Goal: Task Accomplishment & Management: Use online tool/utility

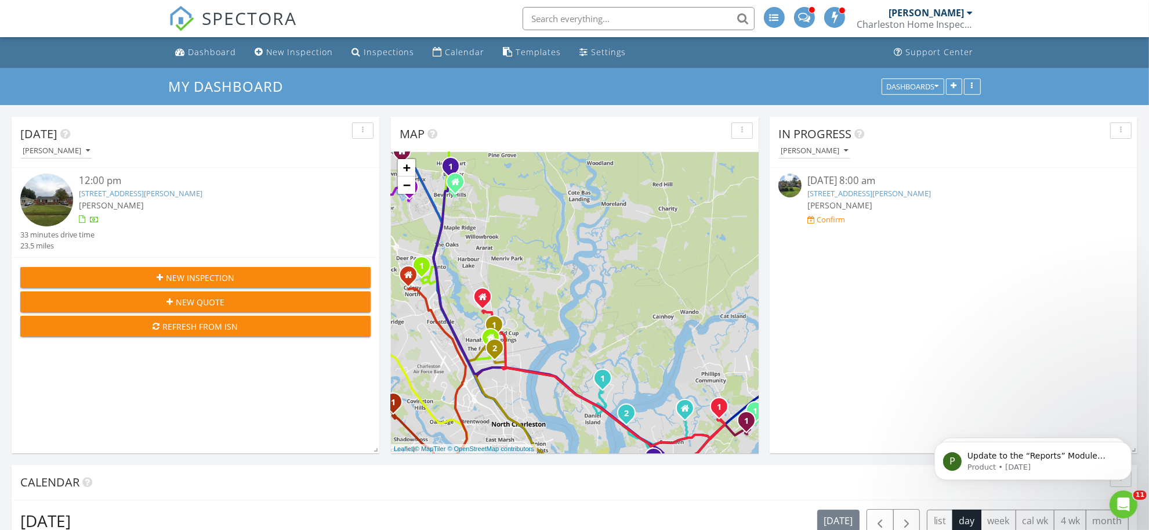
click at [151, 193] on link "412 Annette Dr , Goose Creek, SC 29445" at bounding box center [141, 193] width 124 height 10
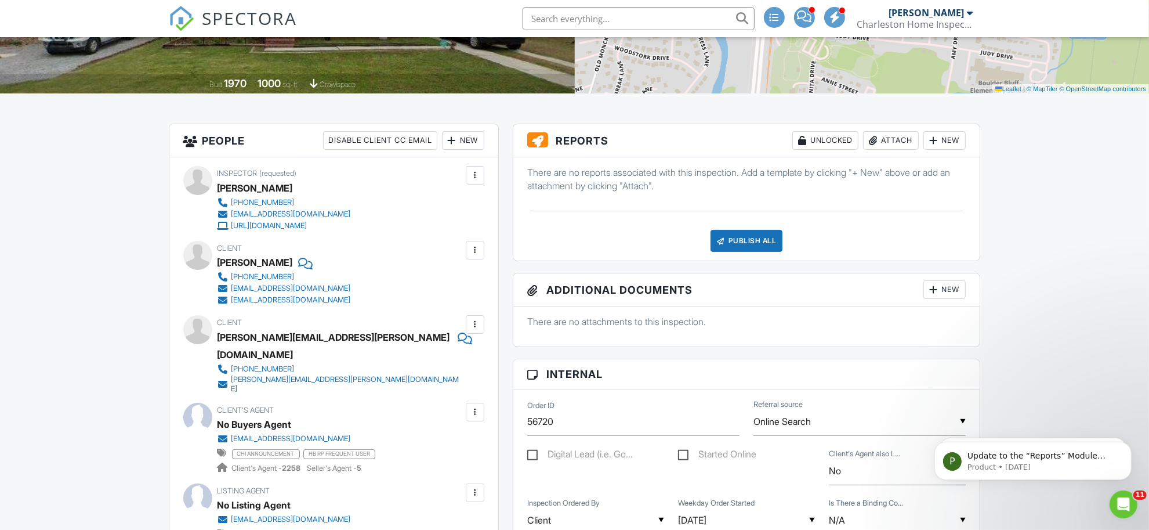
scroll to position [290, 0]
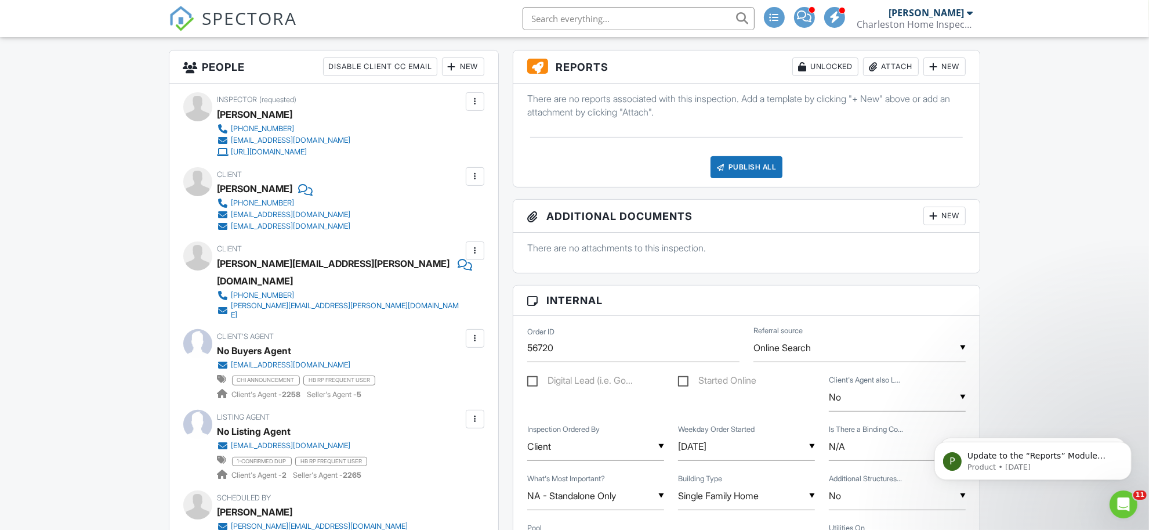
drag, startPoint x: 70, startPoint y: 149, endPoint x: 85, endPoint y: 77, distance: 73.5
